Goal: Use online tool/utility: Use online tool/utility

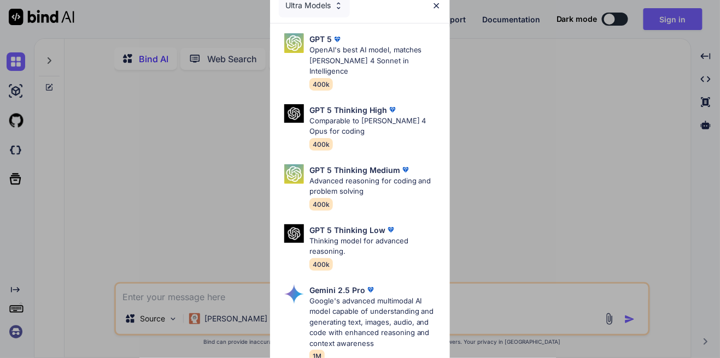
type textarea "x"
click at [626, 80] on div "Ultra Models GPT 5 OpenAI's best AI model, matches [PERSON_NAME] 4 Sonnet in In…" at bounding box center [360, 179] width 720 height 358
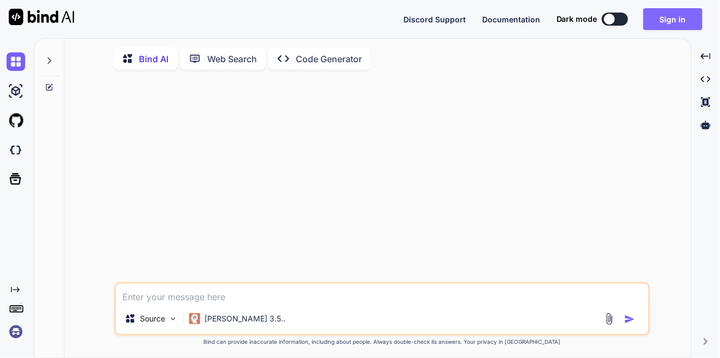
click at [685, 22] on button "Sign in" at bounding box center [672, 19] width 59 height 22
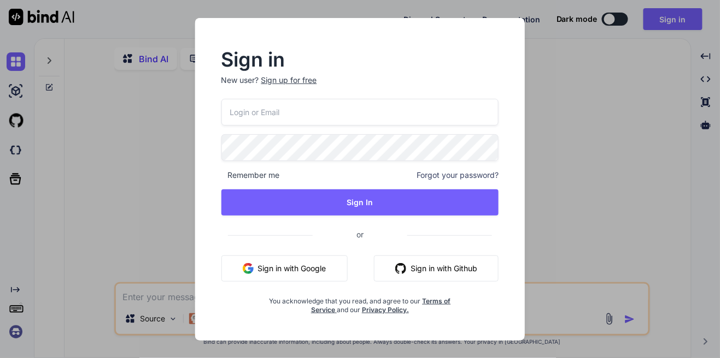
click at [443, 115] on input "email" at bounding box center [360, 112] width 278 height 27
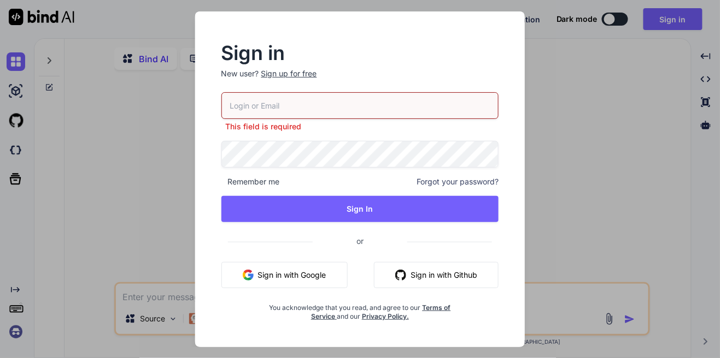
type input "[EMAIL_ADDRESS][DOMAIN_NAME]"
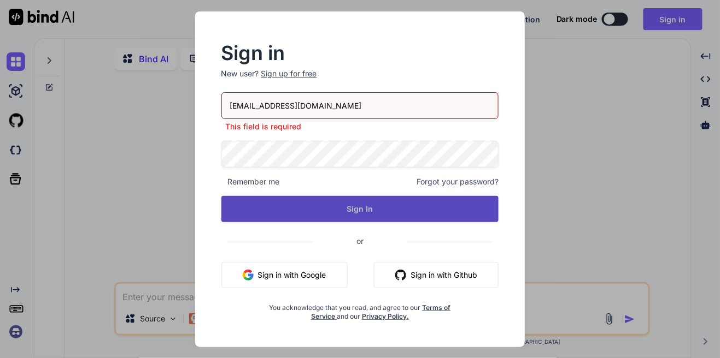
click at [343, 212] on button "Sign In" at bounding box center [360, 209] width 278 height 26
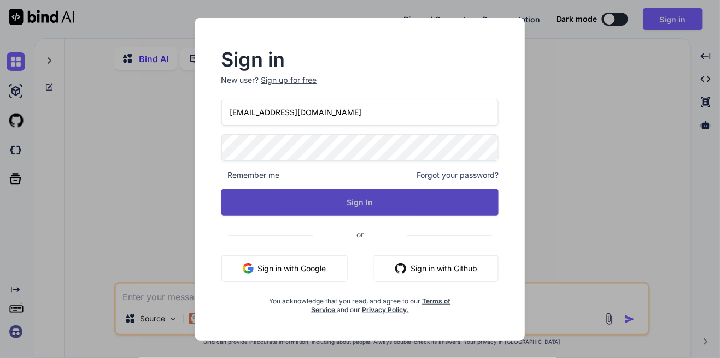
click at [351, 210] on button "Sign In" at bounding box center [360, 203] width 278 height 26
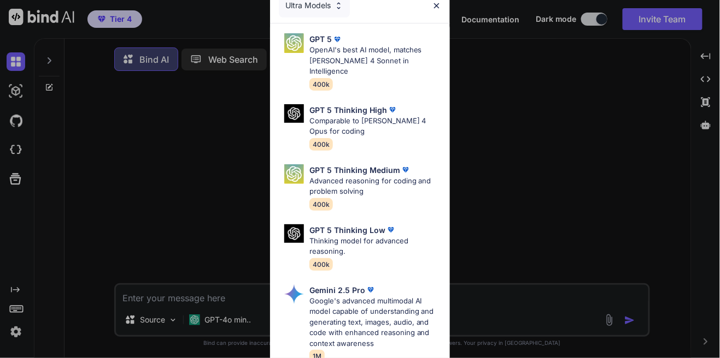
click at [434, 8] on img at bounding box center [436, 5] width 9 height 9
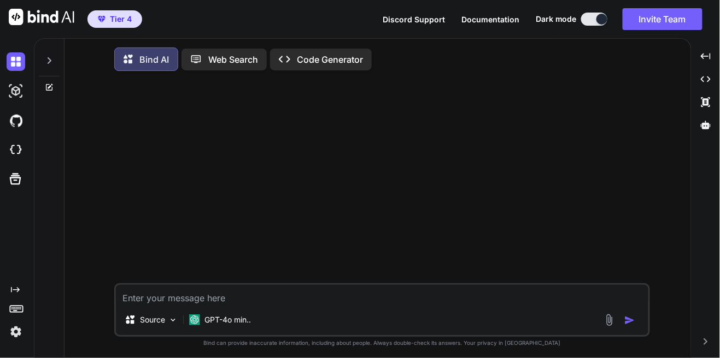
click at [242, 59] on p "Web Search" at bounding box center [233, 59] width 50 height 13
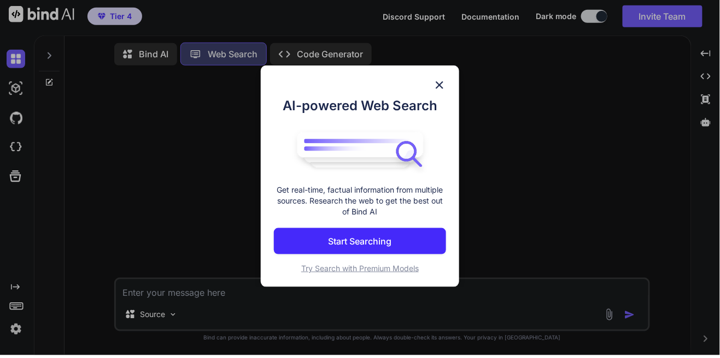
scroll to position [52, 0]
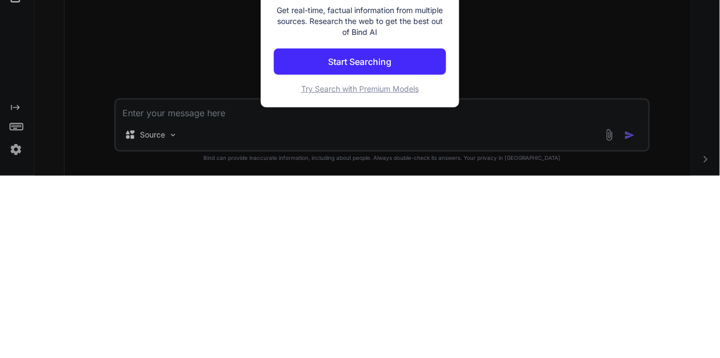
click at [385, 243] on p "Start Searching" at bounding box center [359, 244] width 63 height 13
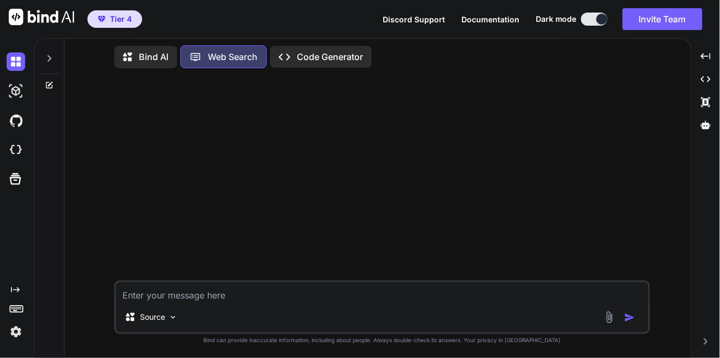
scroll to position [0, 0]
click at [335, 56] on p "Code Generator" at bounding box center [330, 56] width 66 height 13
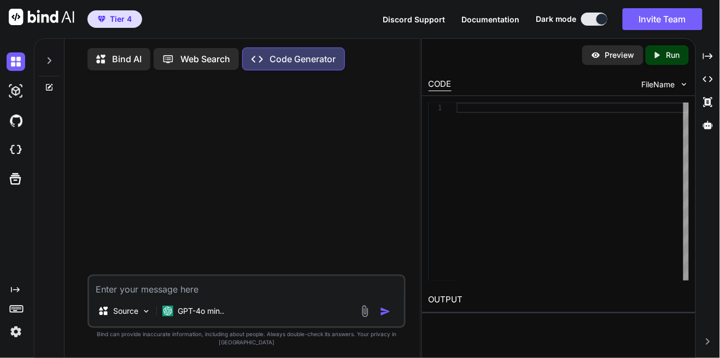
scroll to position [52, 0]
click at [16, 82] on img at bounding box center [16, 91] width 19 height 19
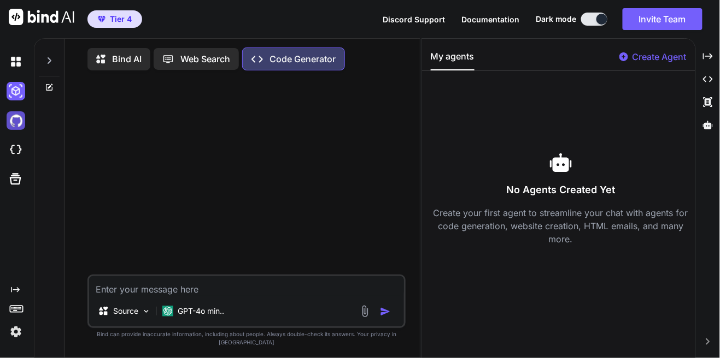
click at [17, 111] on img at bounding box center [16, 120] width 19 height 19
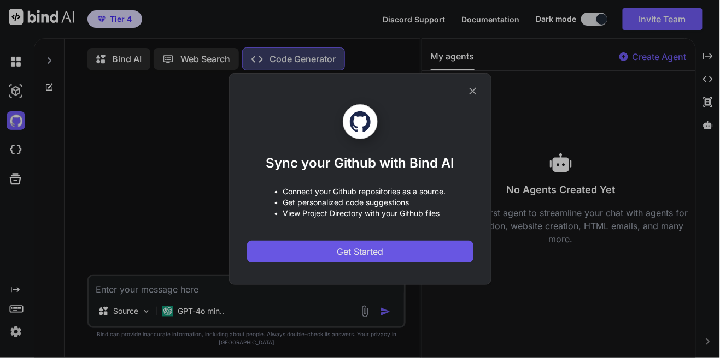
click at [262, 255] on button "Get Started" at bounding box center [360, 252] width 226 height 22
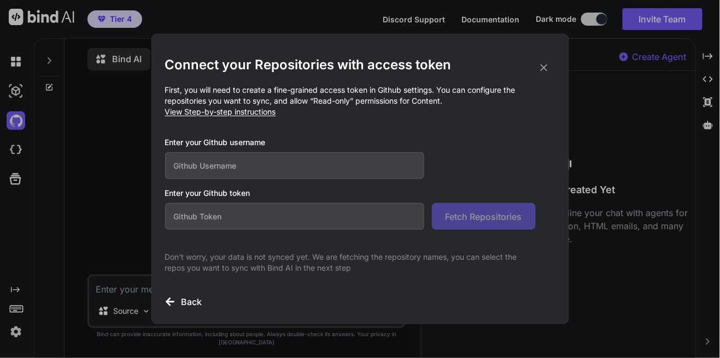
click at [125, 169] on div "Connect your Repositories with access token First, you will need to create a fi…" at bounding box center [360, 179] width 720 height 358
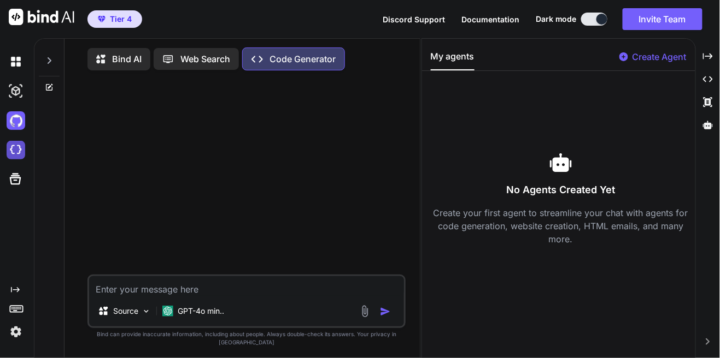
click at [15, 141] on img at bounding box center [16, 150] width 19 height 19
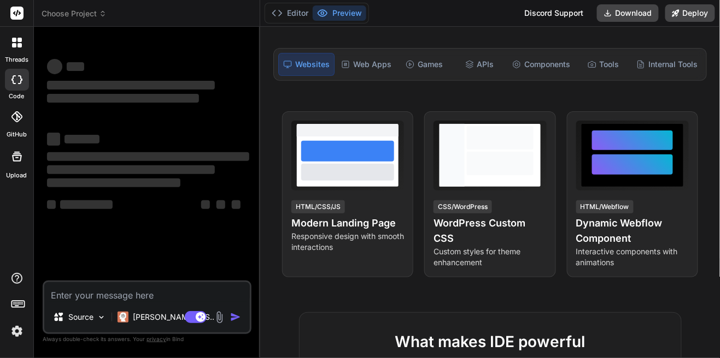
scroll to position [129, 0]
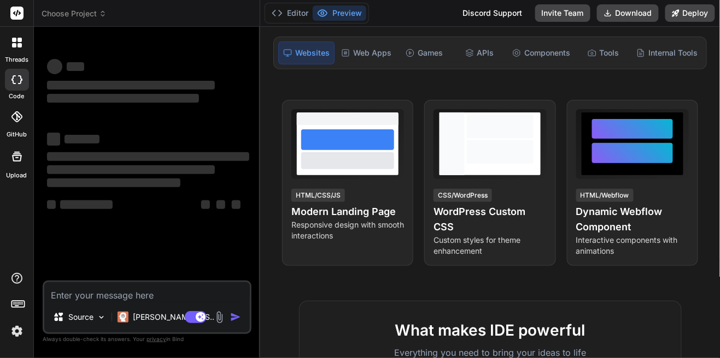
type textarea "x"
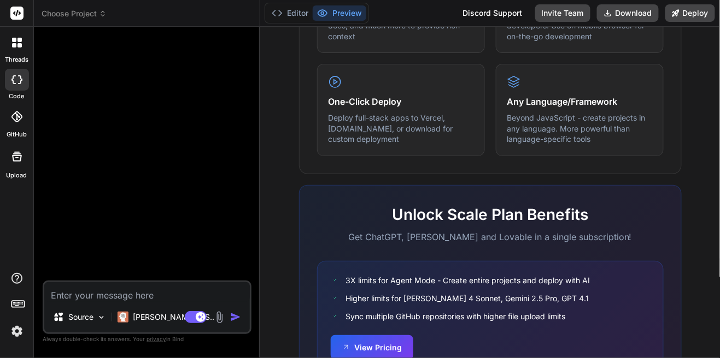
scroll to position [656, 0]
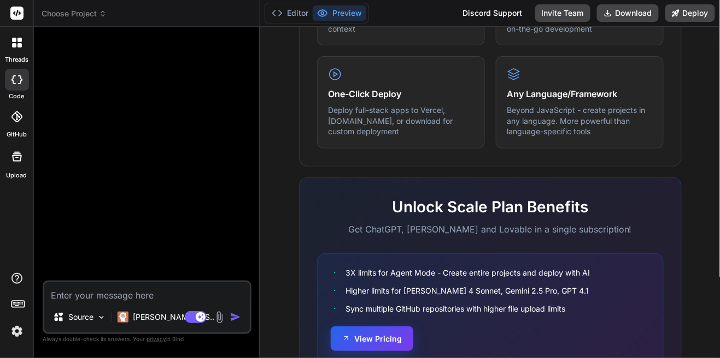
click at [367, 344] on button "View Pricing" at bounding box center [372, 339] width 83 height 25
click at [166, 159] on div at bounding box center [148, 158] width 207 height 245
click at [169, 166] on div at bounding box center [148, 158] width 207 height 245
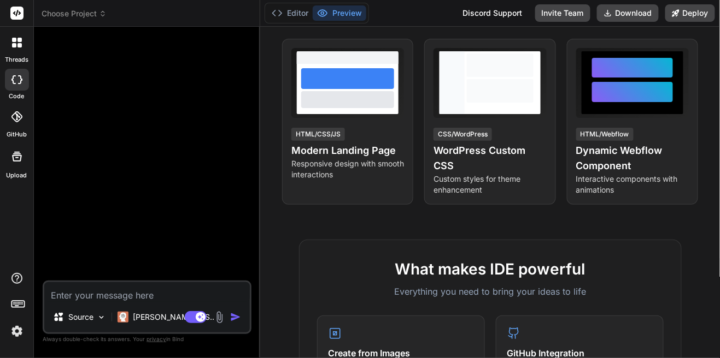
scroll to position [0, 0]
